Goal: Task Accomplishment & Management: Use online tool/utility

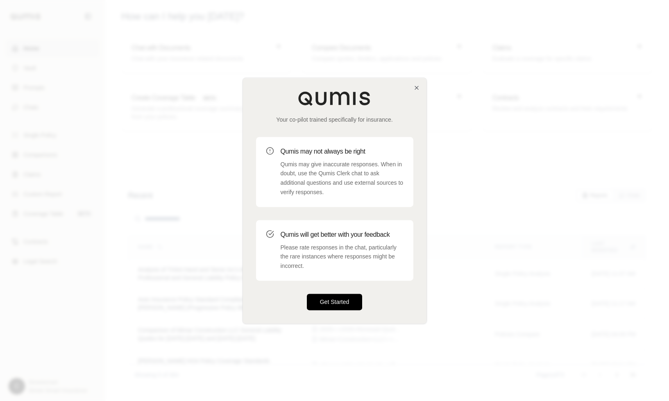
click at [335, 304] on button "Get Started" at bounding box center [335, 302] width 56 height 16
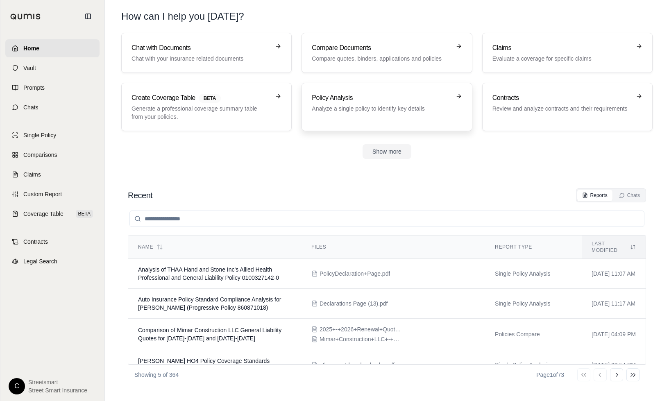
click at [361, 102] on h3 "Policy Analysis" at bounding box center [381, 98] width 138 height 10
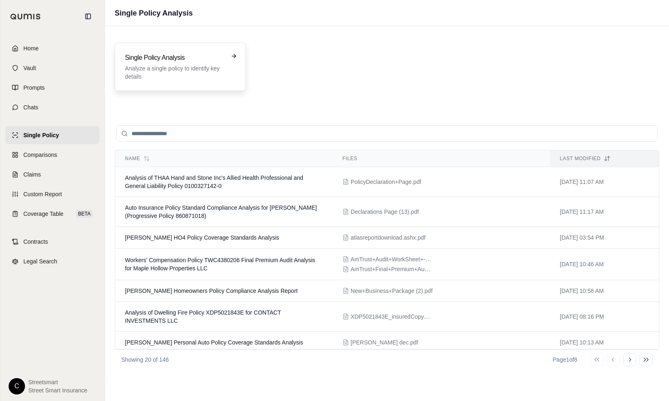
click at [193, 70] on p "Analyze a single policy to identify key details" at bounding box center [174, 72] width 99 height 16
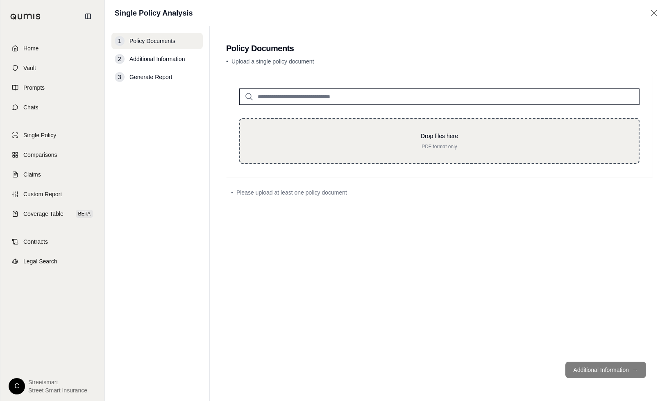
click at [405, 130] on div "Drop files here PDF format only" at bounding box center [439, 141] width 400 height 46
type input "**********"
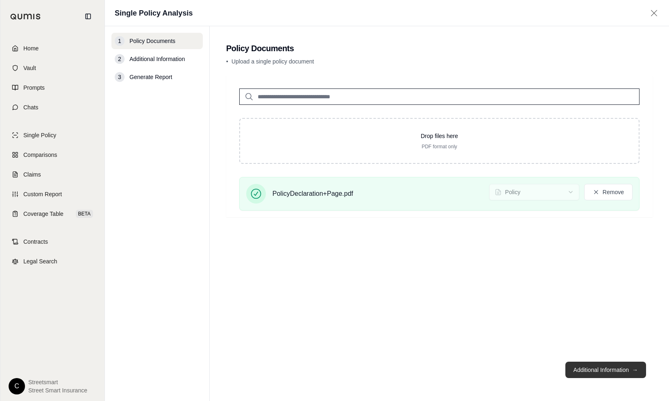
click at [629, 370] on button "Additional Information →" at bounding box center [605, 370] width 81 height 16
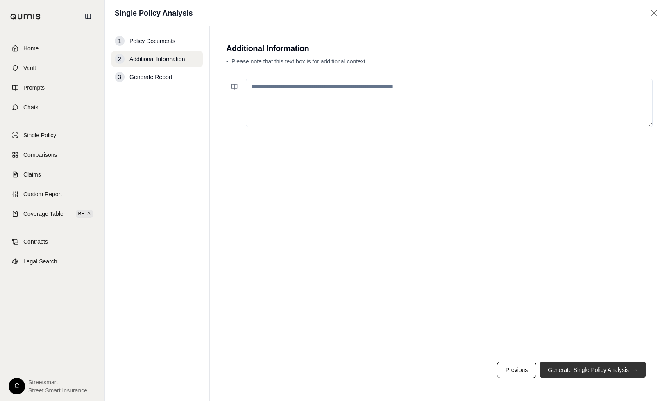
click at [577, 367] on button "Generate Single Policy Analysis →" at bounding box center [593, 370] width 107 height 16
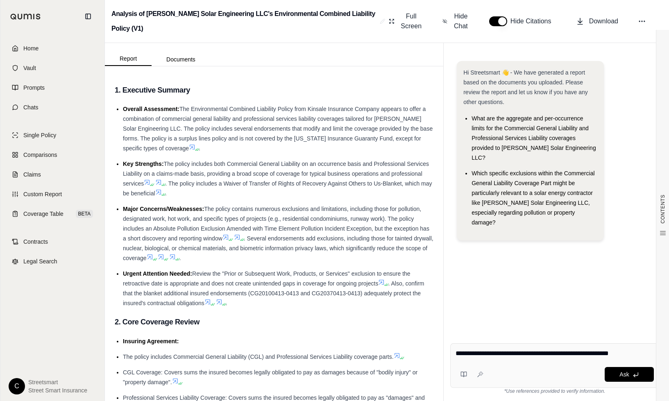
type textarea "**********"
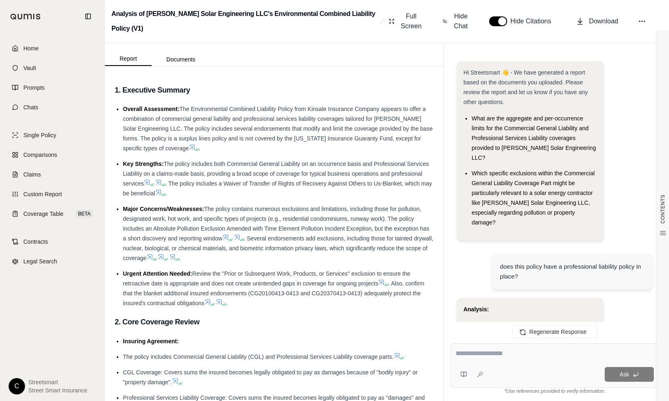
scroll to position [1056, 0]
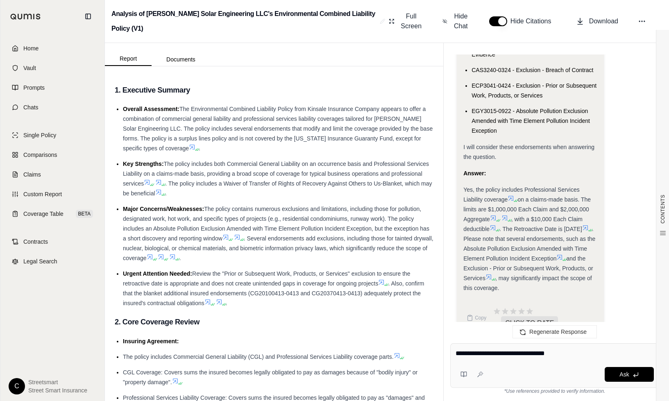
type textarea "**********"
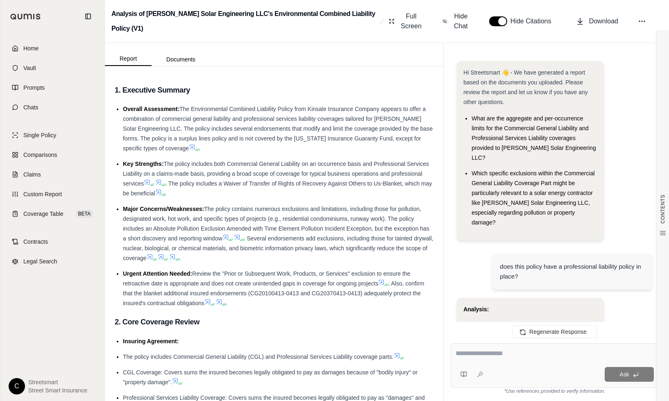
scroll to position [2112, 0]
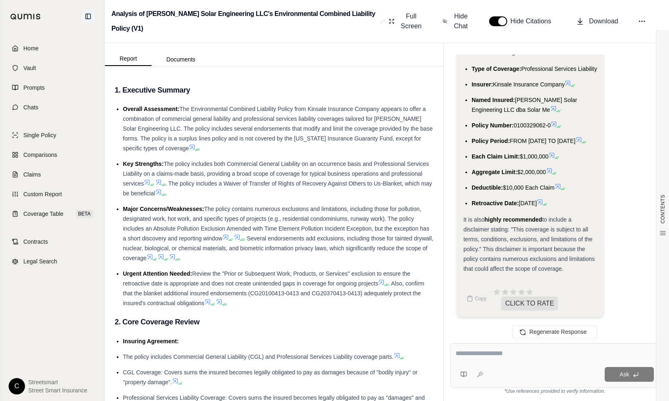
click at [83, 16] on button at bounding box center [88, 16] width 13 height 13
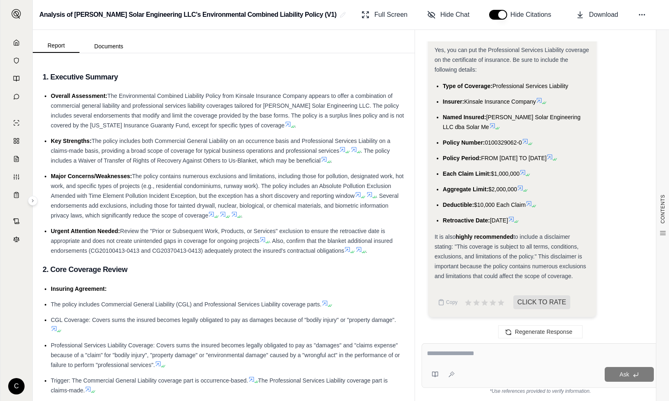
scroll to position [1877, 0]
click at [445, 298] on button "Copy" at bounding box center [448, 302] width 26 height 16
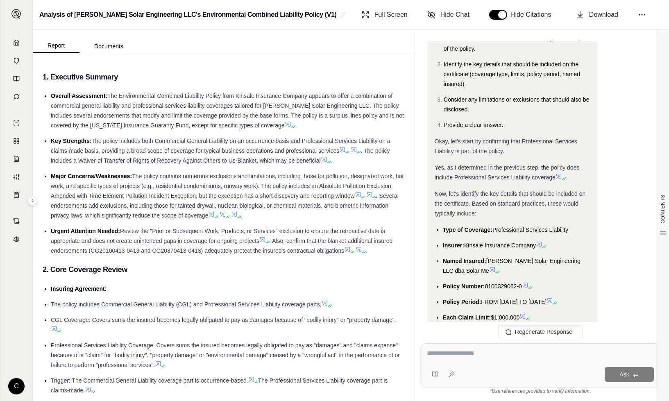
scroll to position [1356, 0]
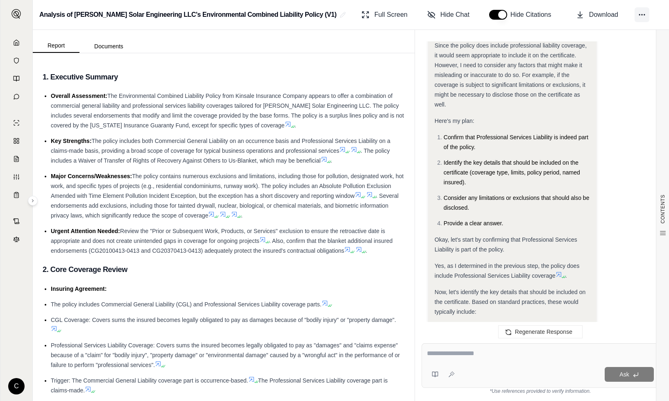
click at [639, 16] on icon at bounding box center [642, 15] width 8 height 8
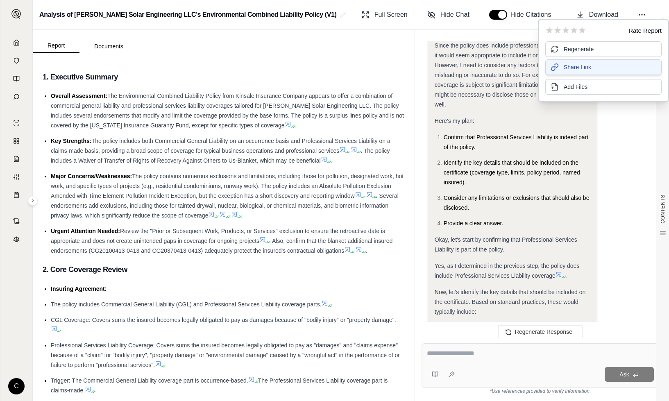
click at [567, 67] on span "Share Link" at bounding box center [577, 67] width 27 height 8
